Goal: Check status: Check status

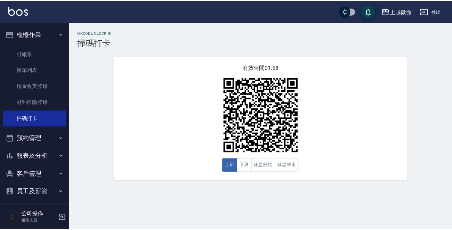
scroll to position [22, 0]
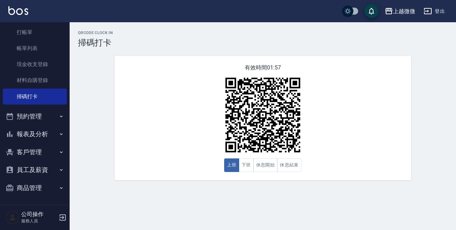
click at [60, 132] on icon "button" at bounding box center [61, 134] width 6 height 6
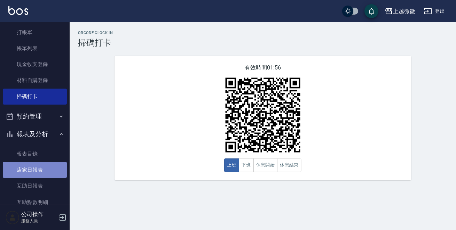
click at [48, 165] on link "店家日報表" at bounding box center [35, 170] width 64 height 16
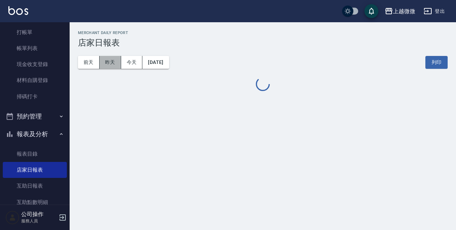
click at [105, 59] on button "昨天" at bounding box center [110, 62] width 22 height 13
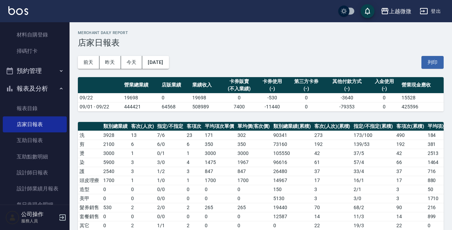
scroll to position [126, 0]
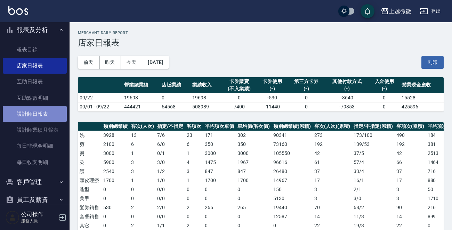
click at [47, 117] on link "設計師日報表" at bounding box center [35, 114] width 64 height 16
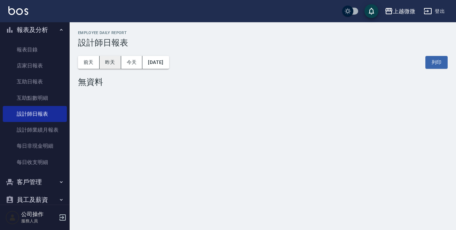
click at [109, 60] on button "昨天" at bounding box center [110, 62] width 22 height 13
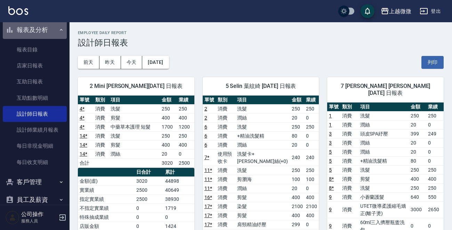
click at [58, 29] on icon "button" at bounding box center [61, 30] width 6 height 6
